Goal: Task Accomplishment & Management: Complete application form

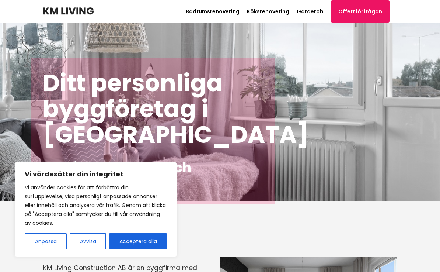
click at [152, 244] on button "Acceptera alla" at bounding box center [138, 241] width 58 height 16
checkbox input "true"
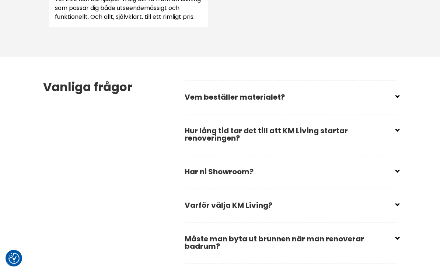
scroll to position [1071, 0]
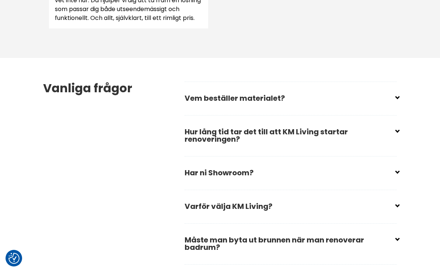
click at [402, 141] on div "Vanliga frågor Vem beställer materialet? Du bestämmer vilket material du vill h…" at bounding box center [220, 206] width 366 height 297
click at [402, 145] on div "Vanliga frågor Vem beställer materialet? Du bestämmer vilket material du vill h…" at bounding box center [220, 206] width 366 height 297
click at [398, 134] on input "checkbox" at bounding box center [292, 128] width 212 height 11
checkbox input "false"
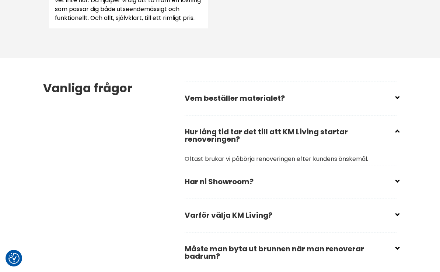
click at [402, 141] on div "Vanliga frågor Vem beställer materialet? Du bestämmer vilket material du vill h…" at bounding box center [220, 211] width 366 height 306
click at [397, 184] on input "checkbox" at bounding box center [292, 178] width 212 height 11
checkbox input "false"
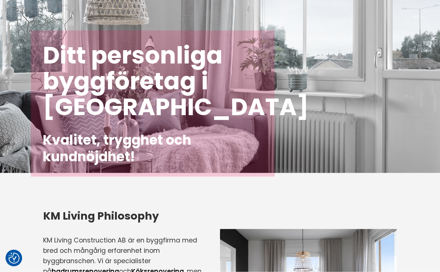
scroll to position [0, 0]
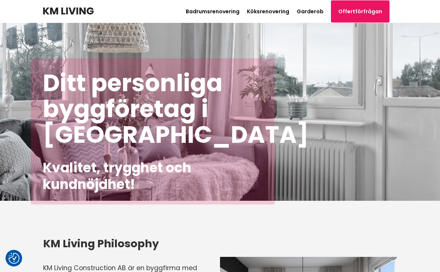
click at [225, 12] on link "Badrumsrenovering" at bounding box center [213, 11] width 54 height 7
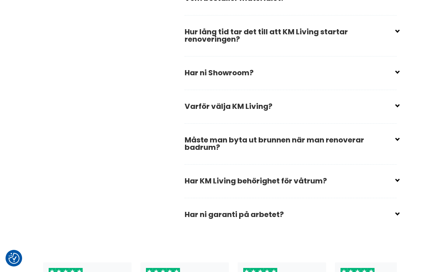
scroll to position [2473, 0]
click at [397, 173] on input "checkbox" at bounding box center [292, 178] width 212 height 11
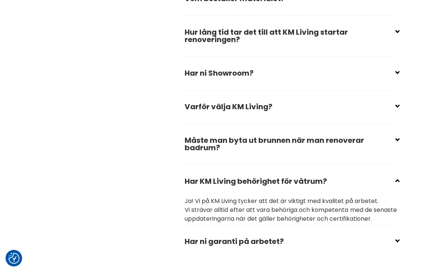
click at [398, 173] on input "checkbox" at bounding box center [292, 178] width 212 height 11
checkbox input "true"
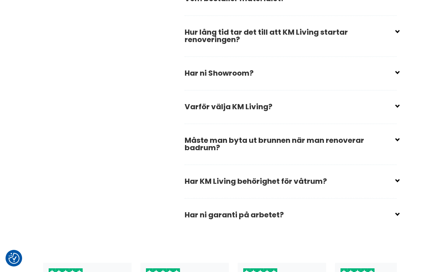
click at [402, 203] on div "Vanliga frågor Vem beställer materialet? Du bestämmer vilket material du vill h…" at bounding box center [220, 106] width 366 height 297
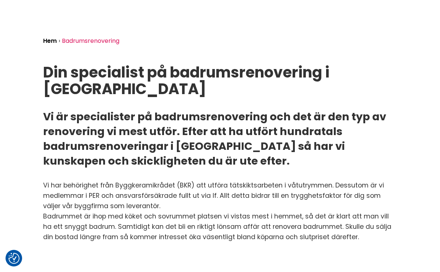
scroll to position [0, 0]
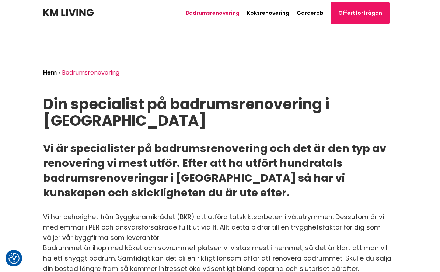
click at [278, 13] on link "Köksrenovering" at bounding box center [268, 12] width 42 height 7
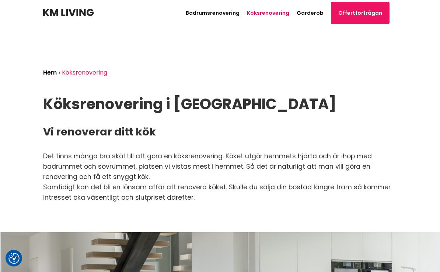
click at [320, 14] on link "Garderob" at bounding box center [310, 12] width 27 height 7
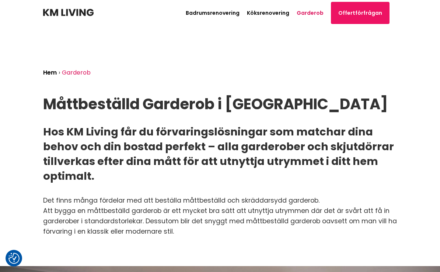
click at [371, 17] on link "Offertförfrågan" at bounding box center [360, 13] width 59 height 22
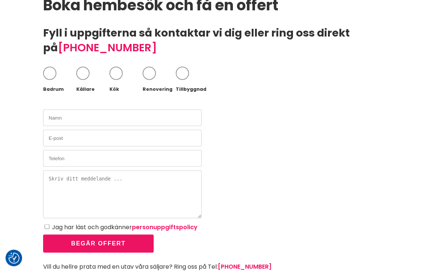
scroll to position [99, 0]
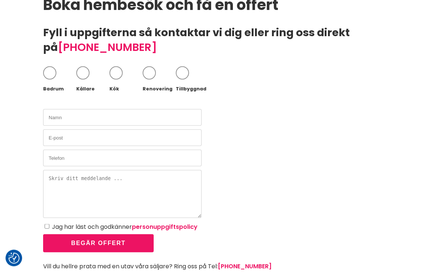
click at [51, 74] on span at bounding box center [49, 72] width 13 height 13
checkbox input "true"
click at [117, 77] on span at bounding box center [116, 72] width 13 height 13
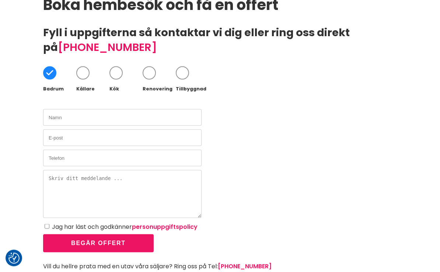
checkbox input "true"
click at [153, 77] on span at bounding box center [149, 72] width 13 height 13
checkbox input "true"
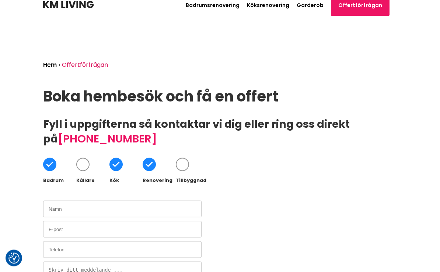
scroll to position [0, 0]
